Goal: Find specific page/section: Find specific page/section

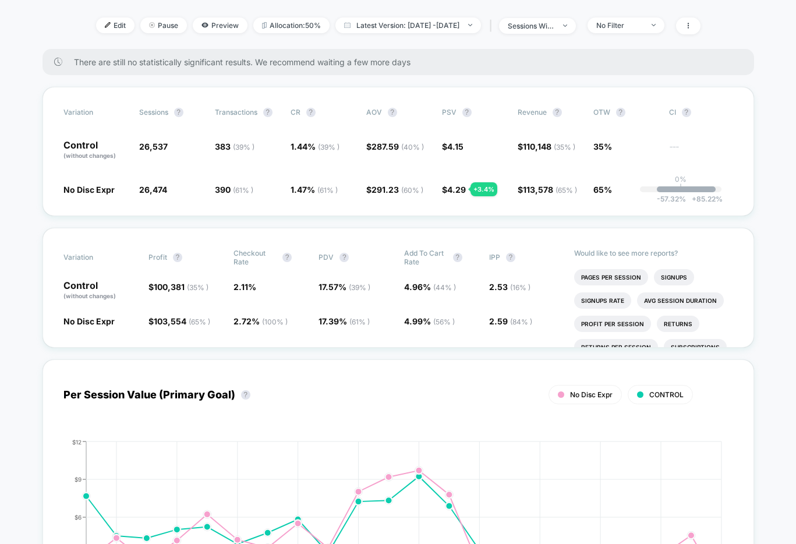
scroll to position [150, 0]
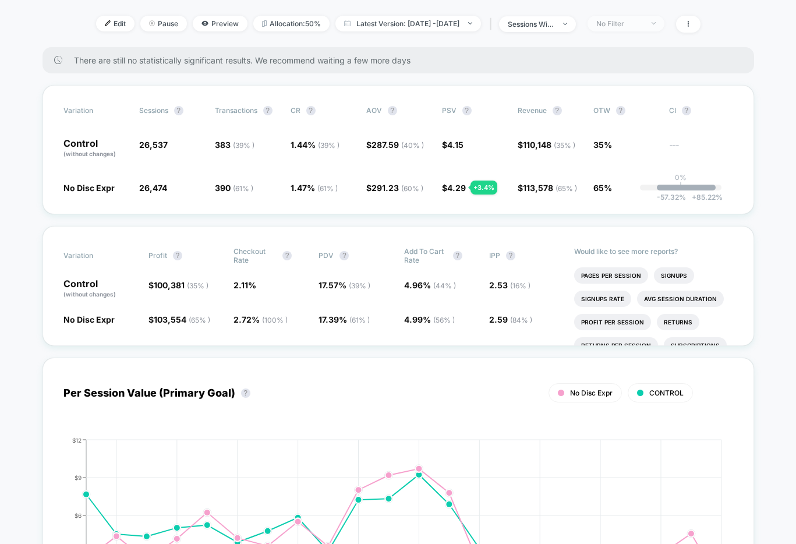
click at [643, 25] on div "No Filter" at bounding box center [619, 23] width 47 height 9
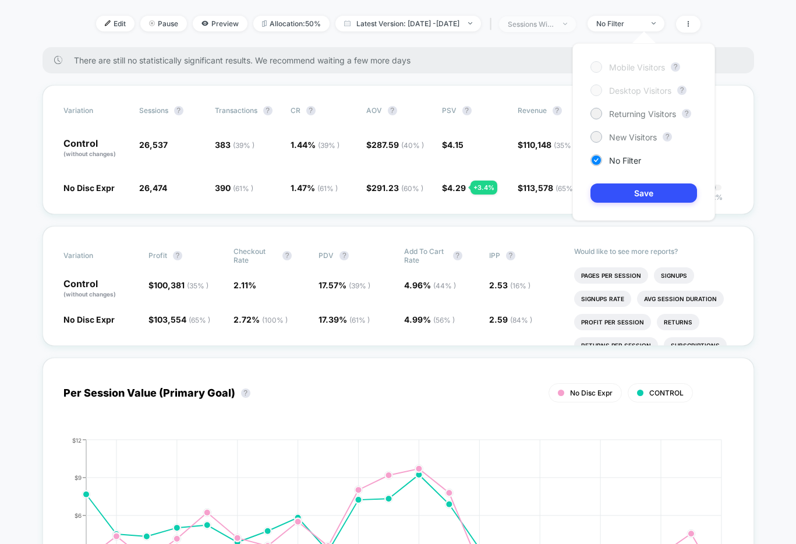
click at [554, 24] on div "sessions with impression" at bounding box center [531, 24] width 47 height 9
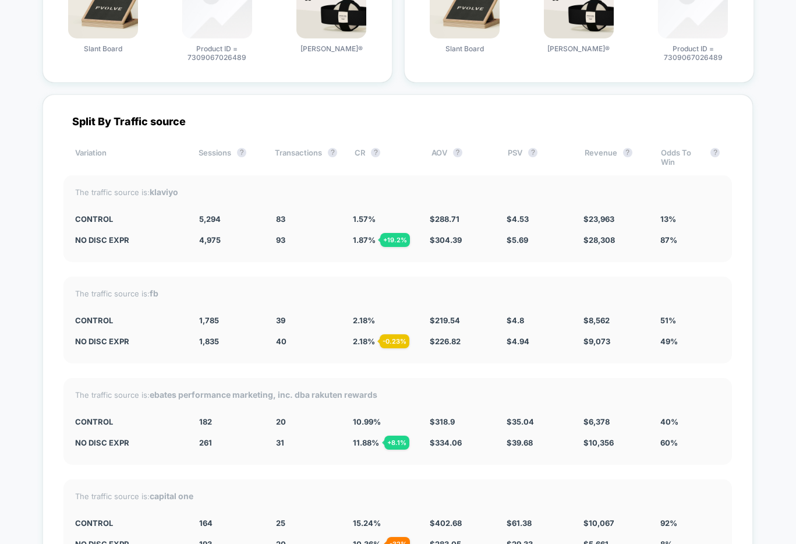
scroll to position [3717, 0]
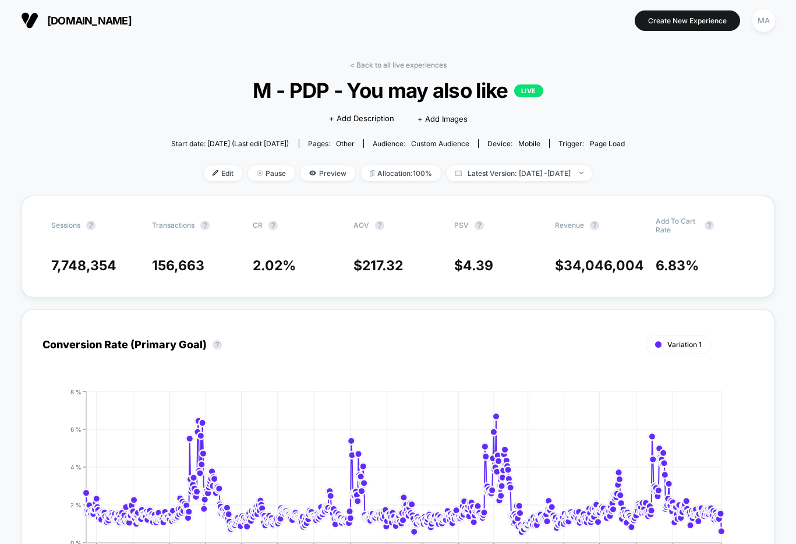
scroll to position [452, 0]
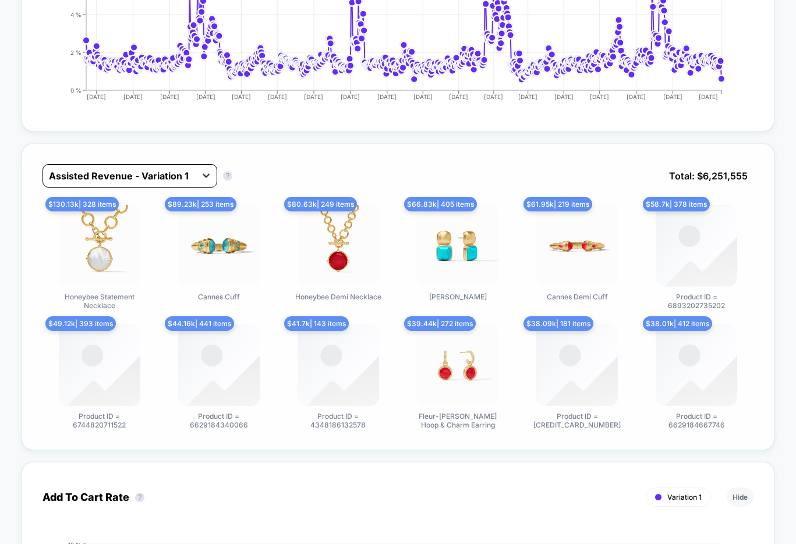
click at [210, 178] on icon at bounding box center [206, 175] width 12 height 12
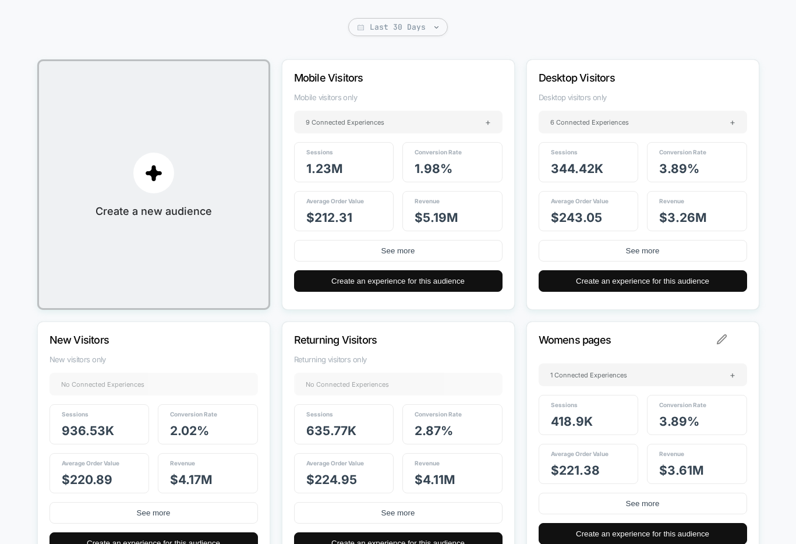
scroll to position [105, 0]
